Goal: Task Accomplishment & Management: Manage account settings

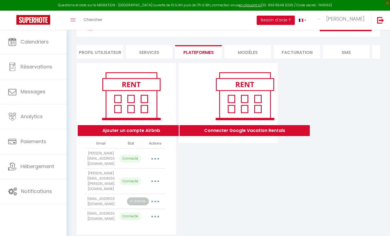
scroll to position [26, 0]
click at [157, 197] on button "button" at bounding box center [155, 201] width 15 height 9
click at [141, 209] on link "Importer les appartements" at bounding box center [131, 213] width 60 height 9
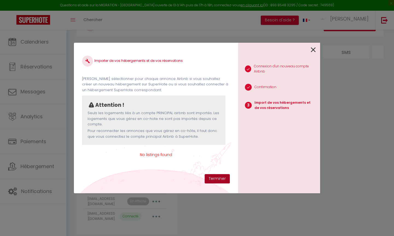
click at [223, 178] on button "Terminer" at bounding box center [217, 178] width 25 height 9
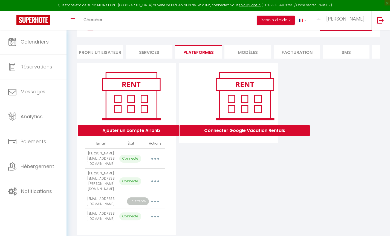
click at [146, 134] on button "Ajouter un compte Airbnb" at bounding box center [131, 130] width 107 height 11
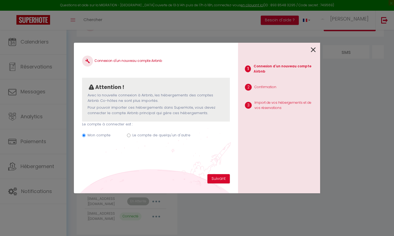
click at [168, 134] on label "Le compte de quelqu'un d'autre" at bounding box center [161, 134] width 58 height 5
click at [86, 134] on input "Mon compte" at bounding box center [84, 136] width 4 height 4
radio input "true"
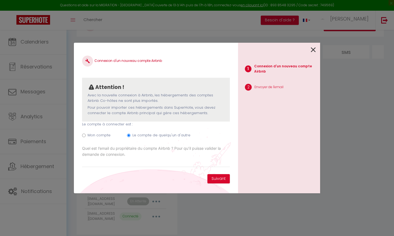
click at [313, 50] on icon at bounding box center [313, 50] width 5 height 8
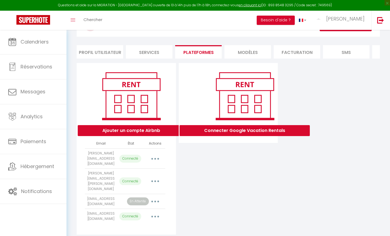
click at [138, 135] on button "Ajouter un compte Airbnb" at bounding box center [131, 130] width 107 height 11
radio input "true"
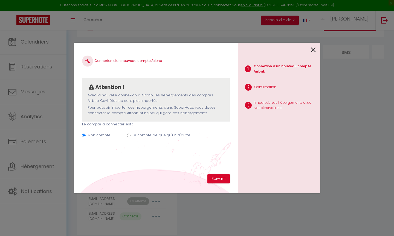
drag, startPoint x: 148, startPoint y: 135, endPoint x: 135, endPoint y: 135, distance: 13.4
click at [148, 135] on label "Le compte de quelqu'un d'autre" at bounding box center [161, 134] width 58 height 5
click at [86, 135] on input "Mon compte" at bounding box center [84, 136] width 4 height 4
click at [86, 134] on input "Mon compte" at bounding box center [84, 136] width 4 height 4
radio input "true"
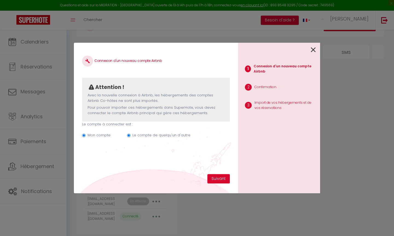
radio input "false"
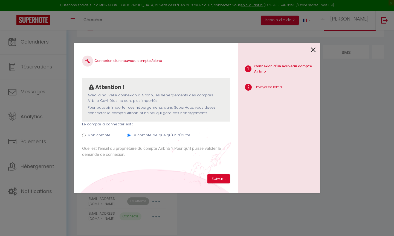
click at [126, 163] on input "Email connexion Airbnb" at bounding box center [156, 162] width 148 height 10
paste input "[EMAIL_ADDRESS][DOMAIN_NAME]"
type input "[EMAIL_ADDRESS][DOMAIN_NAME]"
click at [218, 176] on button "Suivant" at bounding box center [218, 178] width 22 height 9
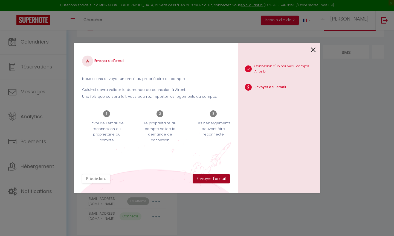
click at [214, 181] on button "Envoyer l'email" at bounding box center [211, 178] width 37 height 9
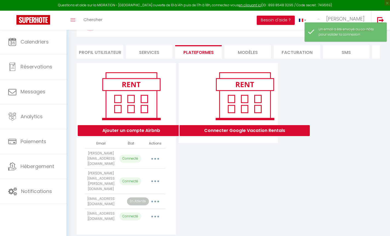
scroll to position [35, 0]
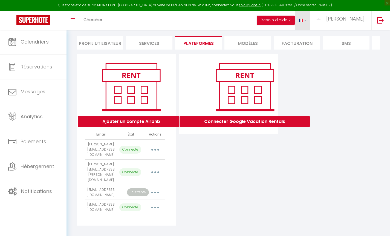
click at [311, 19] on link at bounding box center [303, 20] width 16 height 19
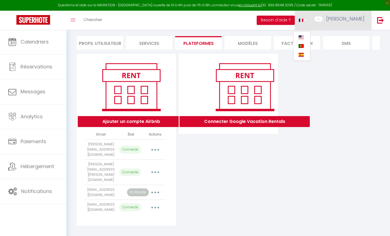
click at [358, 18] on span "[PERSON_NAME]" at bounding box center [345, 18] width 38 height 7
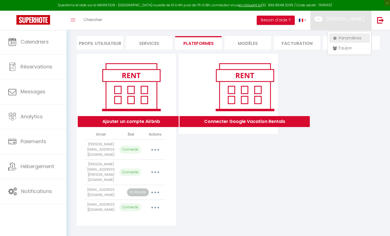
click at [350, 38] on link "Paramètres" at bounding box center [349, 37] width 41 height 9
click at [258, 41] on li "MODÈLES" at bounding box center [247, 42] width 47 height 13
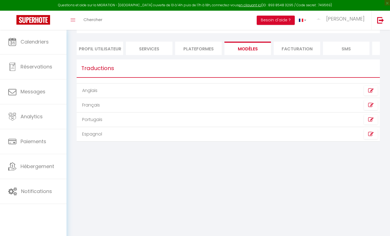
click at [200, 50] on li "Plateformes" at bounding box center [198, 48] width 47 height 13
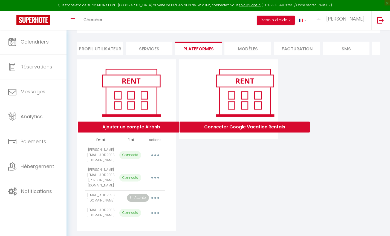
click at [151, 49] on li "Services" at bounding box center [149, 48] width 47 height 13
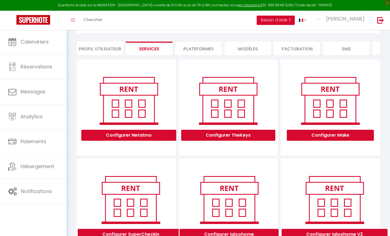
click at [203, 49] on li "Plateformes" at bounding box center [198, 48] width 47 height 13
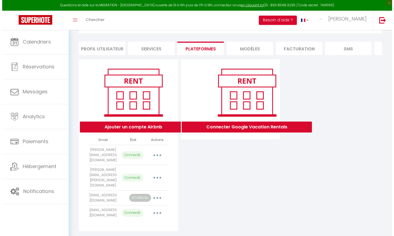
scroll to position [36, 0]
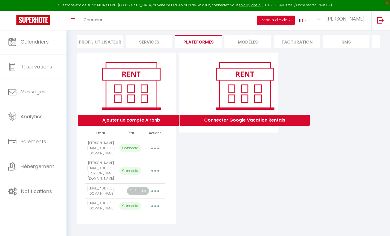
click at [154, 187] on button "button" at bounding box center [155, 191] width 15 height 9
click at [150, 199] on link "Importer les appartements" at bounding box center [131, 203] width 60 height 9
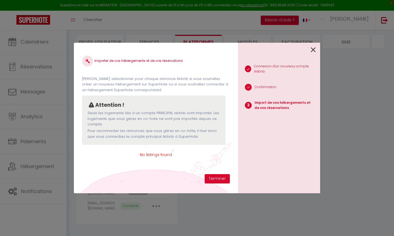
click at [208, 185] on div "Importer de vos hébergements et de vos réservations [PERSON_NAME] sélectionner …" at bounding box center [156, 118] width 164 height 151
click at [215, 180] on button "Terminer" at bounding box center [217, 178] width 25 height 9
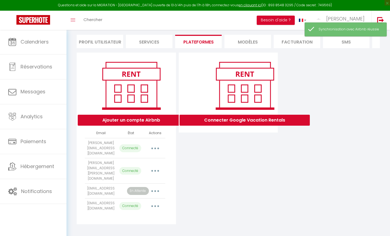
click at [155, 190] on icon "button" at bounding box center [155, 191] width 2 height 2
click at [135, 218] on link "Reconnecter le compte" at bounding box center [131, 222] width 60 height 9
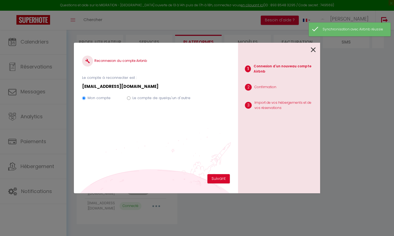
click at [157, 93] on div "Mon compte Le compte de quelqu'un d'autre" at bounding box center [156, 99] width 148 height 18
click at [157, 96] on label "Le compte de quelqu'un d'autre" at bounding box center [161, 97] width 58 height 5
click at [86, 96] on input "Mon compte" at bounding box center [84, 98] width 4 height 4
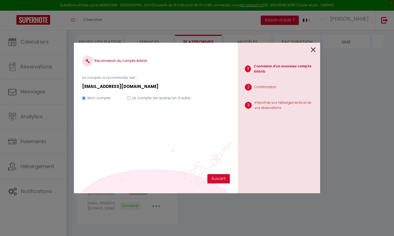
click at [86, 97] on input "Mon compte" at bounding box center [84, 98] width 4 height 4
radio input "true"
radio input "false"
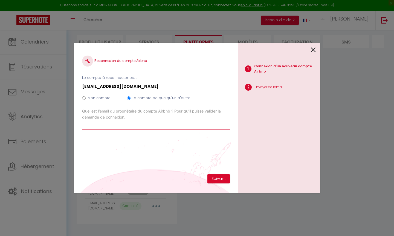
click at [155, 126] on input "Email connexion Airbnb" at bounding box center [156, 125] width 148 height 10
paste input "[EMAIL_ADDRESS][DOMAIN_NAME]"
type input "[EMAIL_ADDRESS][DOMAIN_NAME]"
click at [218, 177] on button "Suivant" at bounding box center [218, 178] width 22 height 9
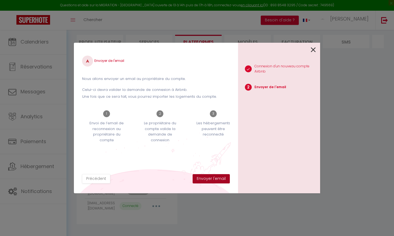
click at [215, 180] on button "Envoyer l'email" at bounding box center [211, 178] width 37 height 9
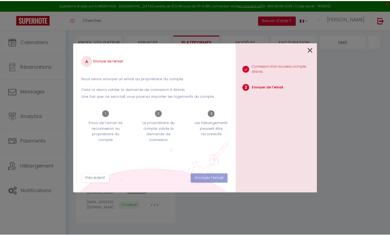
scroll to position [0, 8]
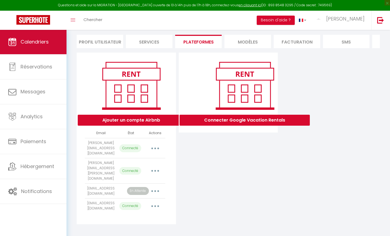
click at [46, 44] on span "Calendriers" at bounding box center [35, 41] width 28 height 7
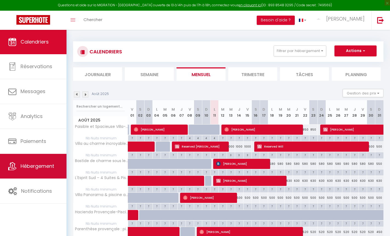
click at [57, 169] on link "Hébergement" at bounding box center [33, 166] width 67 height 25
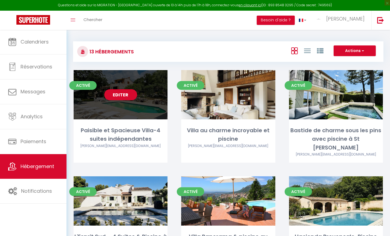
click at [123, 95] on link "Editer" at bounding box center [120, 94] width 33 height 11
click at [126, 97] on link "Editer" at bounding box center [120, 94] width 33 height 11
select select "3"
select select "2"
select select "1"
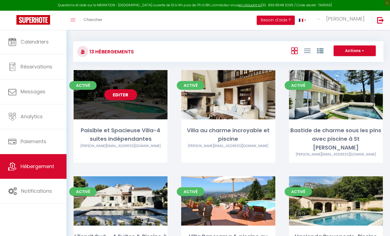
select select "1"
select select
select select "28"
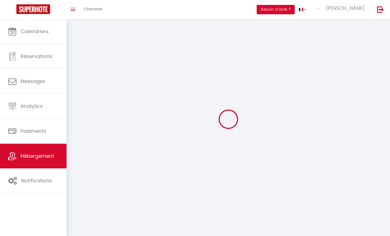
select select
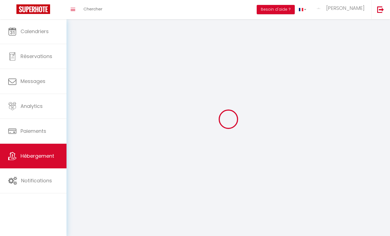
select select
checkbox input "false"
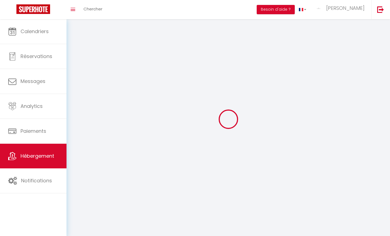
checkbox input "false"
select select
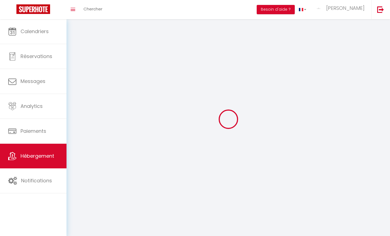
select select
checkbox input "false"
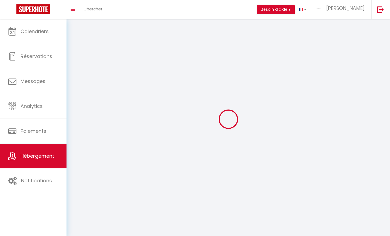
checkbox input "false"
select select
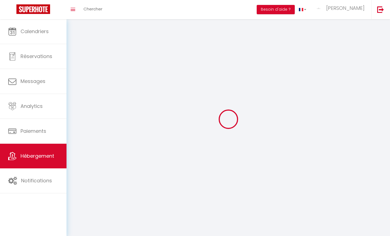
type input "Paisible et Spacieuse Villa-4 suites indépendantes"
type input "SCI la Messuguiere"
type input "Mambrini"
select select "houses"
select select "8"
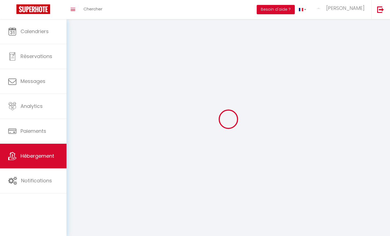
select select "4"
type input "499"
type input "450"
type input "6.70"
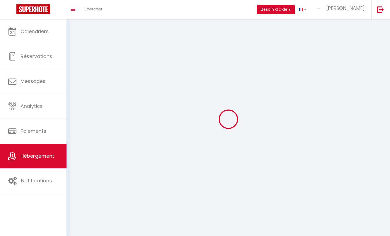
type input "6.43"
type input "2000"
type input "20"
select select
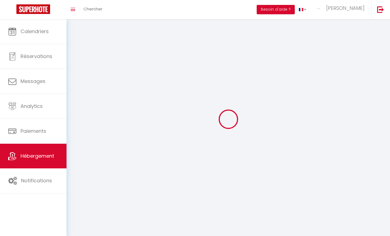
select select
type input "129 Voie Communale [PERSON_NAME] N 33"
type input "06610"
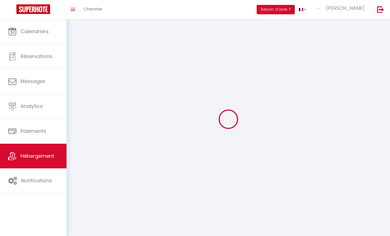
type input "La Gaude"
type input "[PERSON_NAME][EMAIL_ADDRESS][DOMAIN_NAME]"
select select "5076"
checkbox input "false"
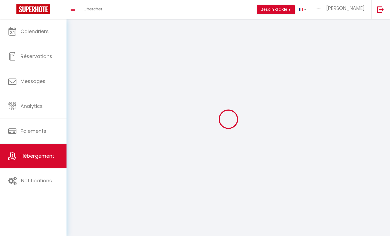
checkbox input "true"
checkbox input "false"
radio input "true"
select select
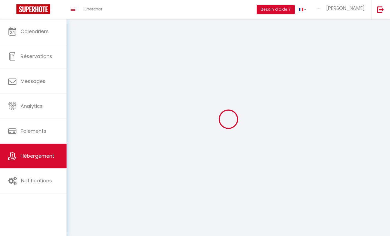
type input "24"
type input "450"
type input "0"
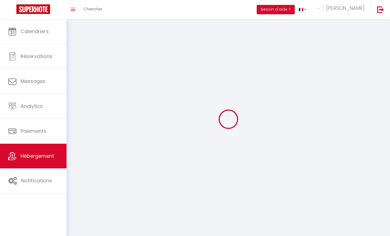
checkbox input "false"
checkbox input "true"
checkbox input "false"
select select "+ 18 %"
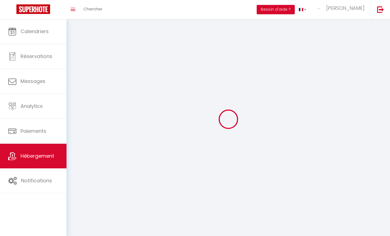
select select "+ 44 %"
select select "+ 8 %"
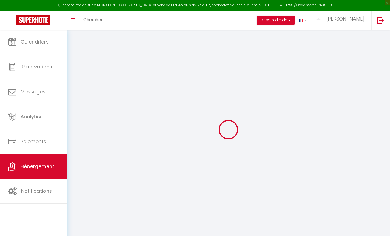
select select
checkbox input "false"
checkbox input "true"
checkbox input "false"
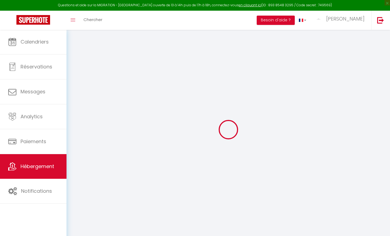
select select "3706-908024513432226961"
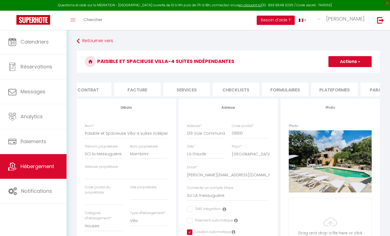
scroll to position [0, 61]
click at [334, 94] on li "Plateformes" at bounding box center [334, 89] width 47 height 13
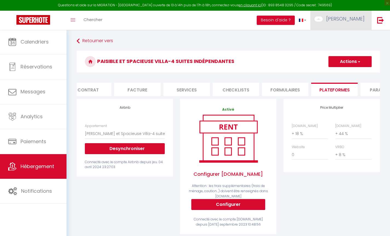
click at [351, 20] on span "[PERSON_NAME]" at bounding box center [345, 18] width 38 height 7
click at [342, 38] on link "Paramètres" at bounding box center [349, 37] width 41 height 9
select select "28"
select select "fr"
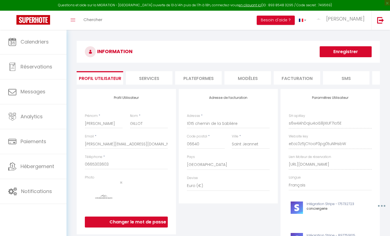
click at [194, 78] on li "Plateformes" at bounding box center [198, 77] width 47 height 13
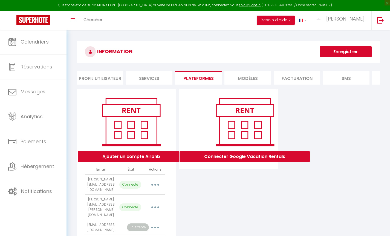
scroll to position [36, 0]
